Goal: Task Accomplishment & Management: Complete application form

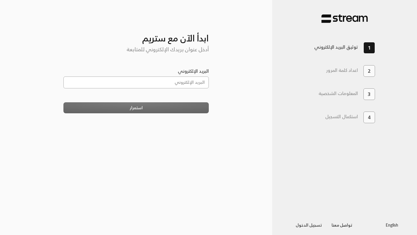
click at [176, 80] on input "البريد الإلكتروني" at bounding box center [135, 82] width 145 height 12
type input "ahmadgawaad@gmail.com"
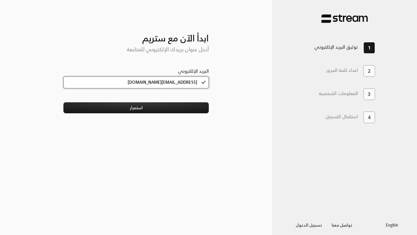
click at [175, 80] on input "ahmadgawaad@gmail.com" at bounding box center [135, 82] width 145 height 12
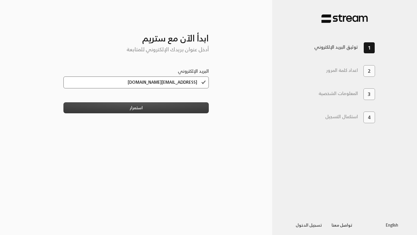
click at [168, 104] on button "استمرار" at bounding box center [135, 107] width 145 height 11
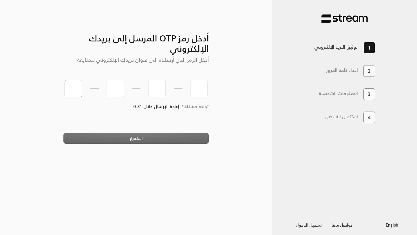
type input "9"
type input "8"
type input "5"
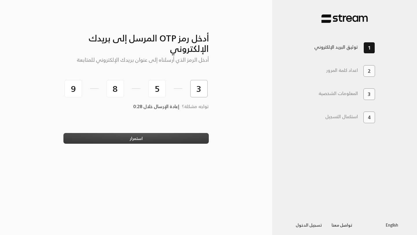
type input "3"
click at [156, 143] on button "استمرار" at bounding box center [135, 138] width 145 height 11
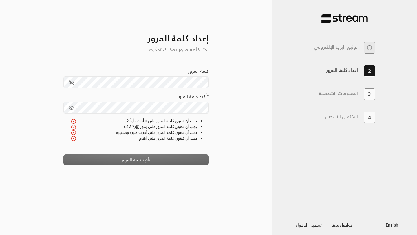
click at [165, 72] on div "كلمة المرور" at bounding box center [135, 77] width 145 height 21
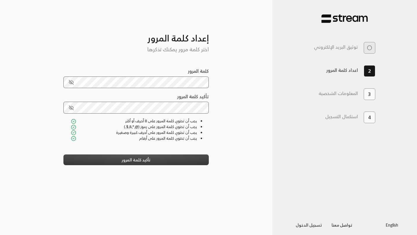
click at [152, 161] on button "تأكيد كلمة المرور" at bounding box center [135, 159] width 145 height 11
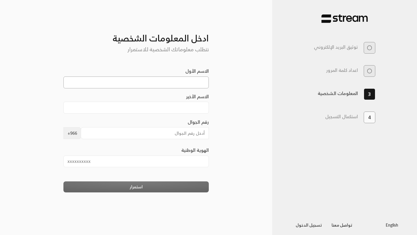
click at [172, 86] on input "الاسم الأول" at bounding box center [135, 82] width 145 height 12
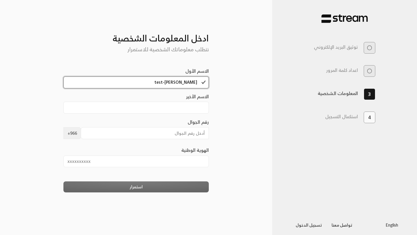
scroll to position [0, 0]
drag, startPoint x: 189, startPoint y: 81, endPoint x: 213, endPoint y: 85, distance: 24.5
click at [213, 85] on div "أدخل رمز OTP المرسل إلى بريدك الإلكتروني أدخل الرمز الذي أرسلناه إلى عنوان بريد…" at bounding box center [136, 118] width 174 height 216
click at [194, 83] on input "Ahmad-test" at bounding box center [135, 82] width 145 height 12
click at [203, 83] on input "Ahmad-test" at bounding box center [135, 82] width 145 height 12
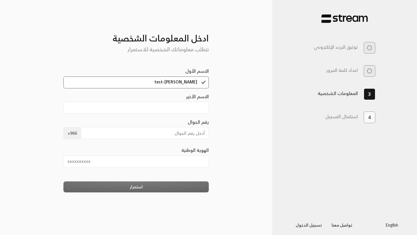
scroll to position [0, 0]
click at [154, 75] on div "الاسم الأول Ahmad-test" at bounding box center [135, 77] width 145 height 21
click at [155, 83] on input "Ahmad-test" at bounding box center [135, 82] width 145 height 12
type input "Ahmad"
click at [236, 103] on div "أدخل رمز OTP المرسل إلى بريدك الإلكتروني أدخل الرمز الذي أرسلناه إلى عنوان بريد…" at bounding box center [136, 118] width 272 height 216
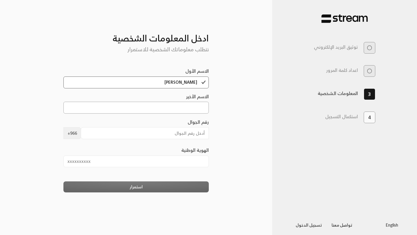
click at [180, 104] on input "الاسم الأخير" at bounding box center [135, 108] width 145 height 12
click at [154, 93] on div "الاسم الأخير" at bounding box center [135, 103] width 145 height 21
click at [150, 189] on div "استمرار" at bounding box center [135, 186] width 145 height 11
click at [157, 163] on input "الهوية الوطنية" at bounding box center [135, 161] width 145 height 12
click at [188, 186] on div "استمرار" at bounding box center [135, 186] width 145 height 11
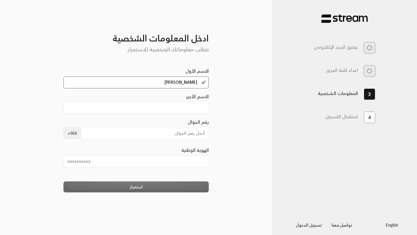
click at [187, 186] on div "استمرار" at bounding box center [135, 186] width 145 height 11
click at [185, 105] on input "الاسم الأخير" at bounding box center [135, 108] width 145 height 12
type input "ِAbdaljawad"
click at [160, 133] on input "رقم الجوال" at bounding box center [145, 133] width 128 height 12
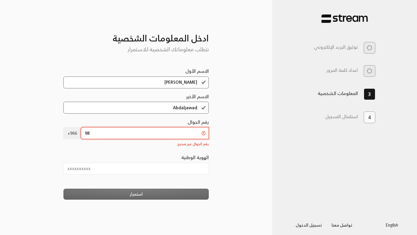
type input "9"
type input "5"
click at [116, 169] on input "الهوية الوطنية" at bounding box center [135, 169] width 145 height 12
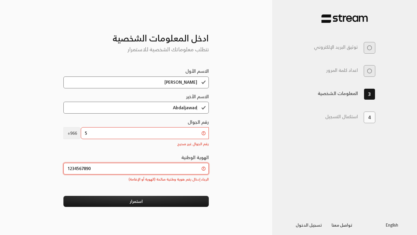
click at [88, 169] on input "1234567890" at bounding box center [135, 169] width 145 height 12
click at [88, 183] on div "الهوية الوطنية 1234567890 الرجاء إدخال رقم هوية وطنية صالحة (الهوية أو الإقامة)" at bounding box center [135, 170] width 145 height 33
click at [91, 166] on input "1234567890" at bounding box center [135, 169] width 145 height 12
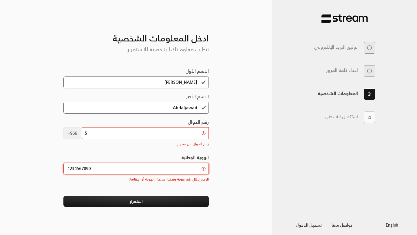
click at [91, 166] on input "1234567890" at bounding box center [135, 169] width 145 height 12
type input "2426115421"
click at [60, 151] on div "أدخل رمز OTP المرسل إلى بريدك الإلكتروني أدخل الرمز الذي أرسلناه إلى عنوان بريد…" at bounding box center [136, 118] width 174 height 216
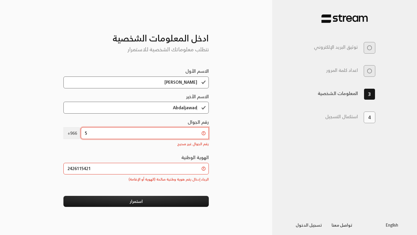
click at [98, 134] on input "5" at bounding box center [145, 133] width 128 height 12
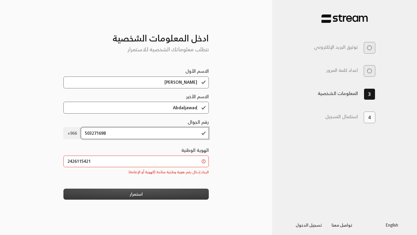
type input "503271698"
click at [109, 194] on button "استمرار" at bounding box center [135, 193] width 145 height 11
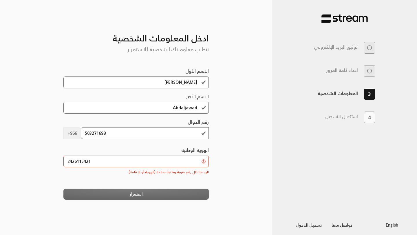
click at [107, 154] on div "الهوية الوطنية 2426115421 الرجاء إدخال رقم هوية وطنية صالحة (الهوية أو الإقامة)" at bounding box center [135, 160] width 145 height 28
click at [107, 155] on input "2426115421" at bounding box center [135, 161] width 145 height 12
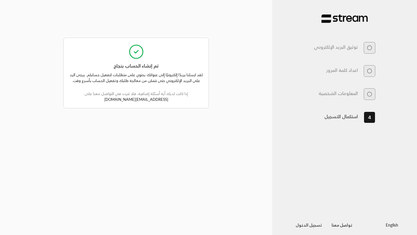
click at [316, 225] on link "تسجيل الدخول" at bounding box center [309, 224] width 36 height 7
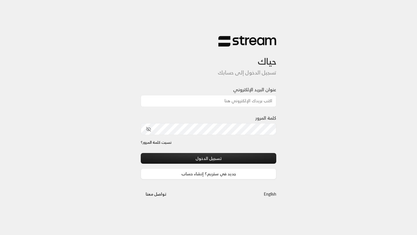
click at [241, 98] on input "عنوان البريد الإلكتروني" at bounding box center [208, 101] width 135 height 12
type input "[EMAIL_ADDRESS][DOMAIN_NAME]"
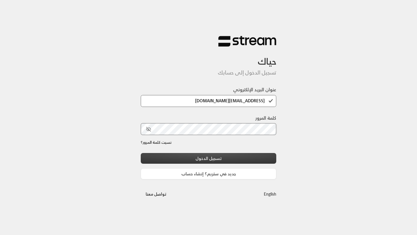
click at [230, 154] on button "تسجيل الدخول" at bounding box center [208, 158] width 135 height 11
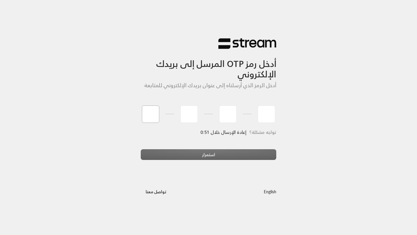
type input "3"
type input "5"
type input "0"
type input "4"
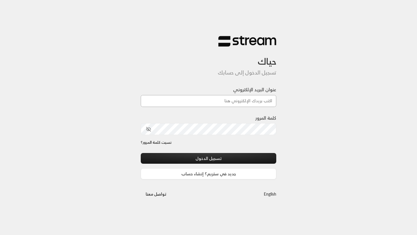
click at [232, 97] on input "عنوان البريد الإلكتروني" at bounding box center [208, 101] width 135 height 12
type input "ahmadgawaad@gmail.com"
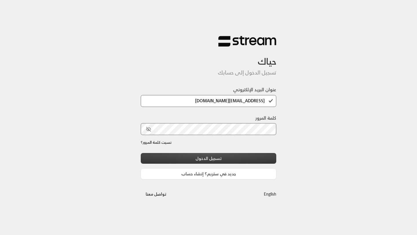
click at [218, 156] on button "تسجيل الدخول" at bounding box center [208, 158] width 135 height 11
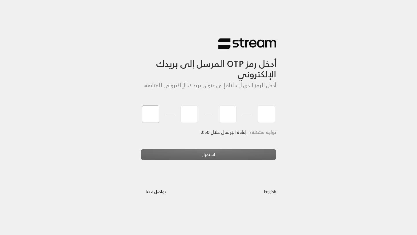
type input "9"
type input "2"
type input "5"
type input "7"
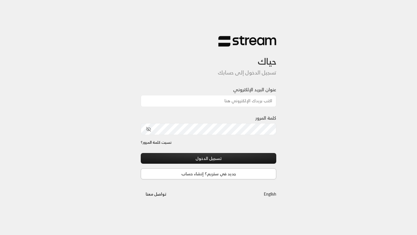
click at [221, 175] on link "جديد في ستريم؟ إنشاء حساب" at bounding box center [208, 173] width 135 height 11
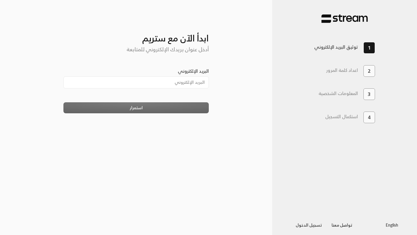
click at [342, 16] on img at bounding box center [344, 18] width 46 height 9
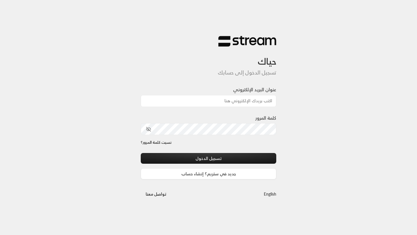
click at [255, 34] on div "حياك تسجيل الدخول إلى حسابك عنوان البريد الإلكتروني كلمة المرور نسيت كلمة المرو…" at bounding box center [208, 117] width 145 height 183
click at [255, 37] on img at bounding box center [247, 41] width 58 height 11
